Goal: Task Accomplishment & Management: Use online tool/utility

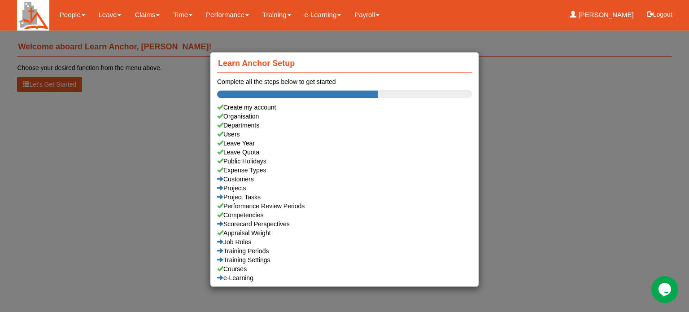
click at [104, 17] on div "Learn Anchor Setup Complete all the steps below to get started Create my accoun…" at bounding box center [344, 156] width 689 height 312
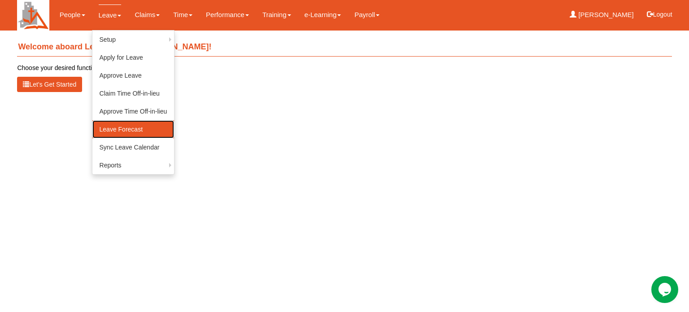
click at [113, 130] on link "Leave Forecast" at bounding box center [133, 129] width 82 height 18
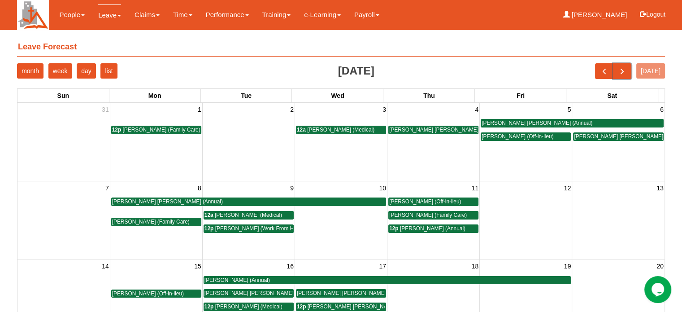
click at [627, 69] on span "next" at bounding box center [621, 70] width 9 height 9
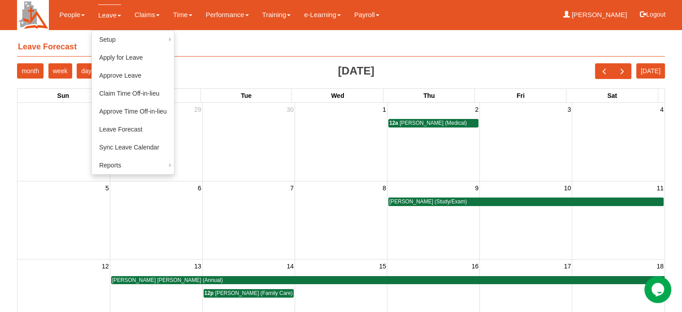
click at [104, 12] on link "Leave" at bounding box center [109, 14] width 23 height 21
click at [123, 144] on link "Sync Leave Calendar" at bounding box center [133, 147] width 82 height 18
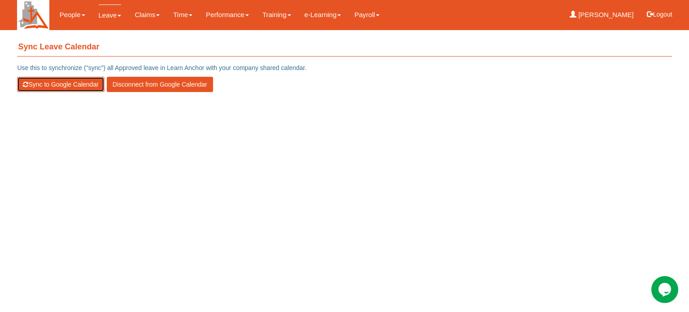
click at [49, 82] on button "Sync to Google Calendar" at bounding box center [60, 84] width 87 height 15
